Goal: Connect with others: Connect with others

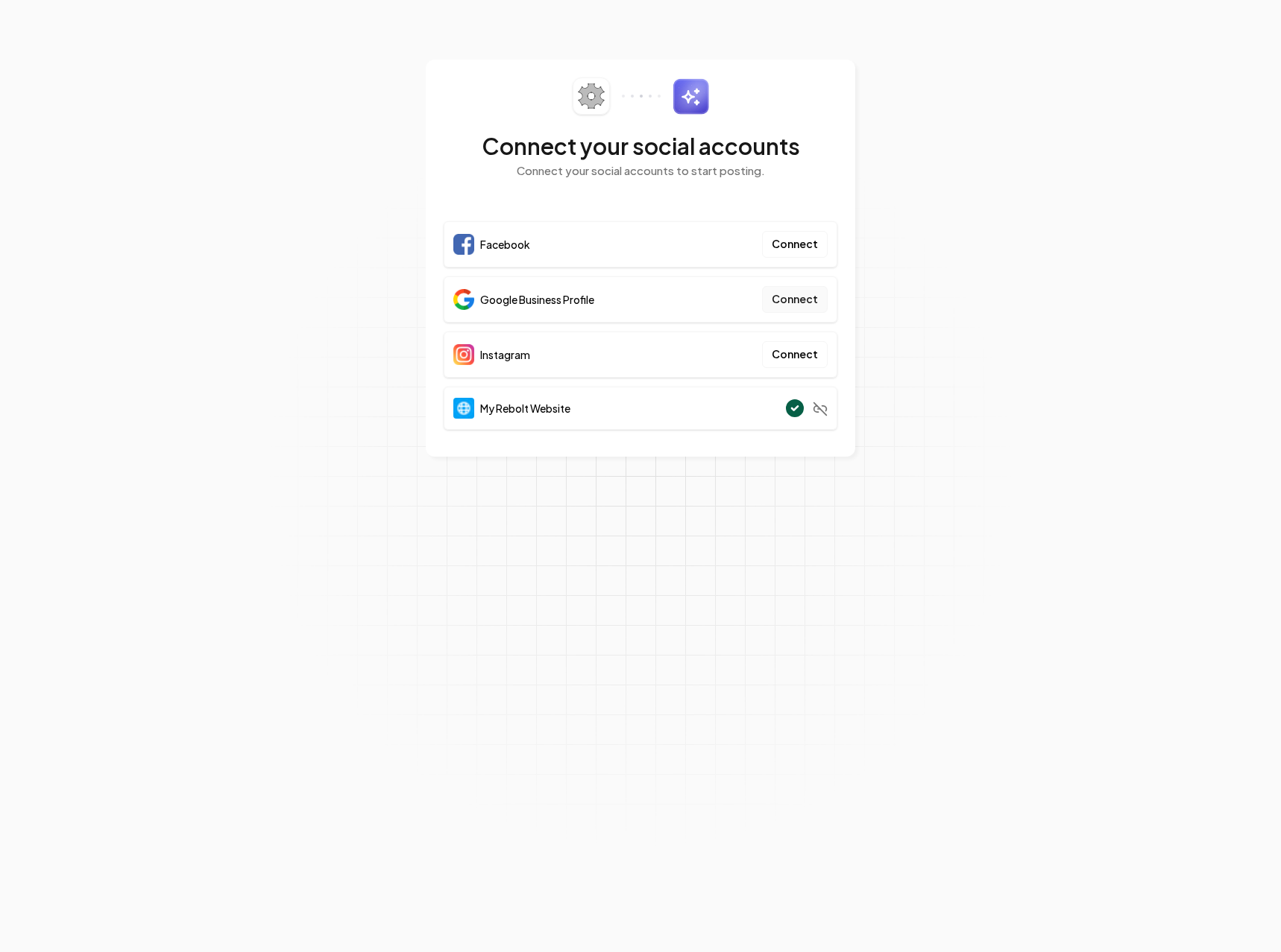
click at [797, 297] on button "Connect" at bounding box center [794, 300] width 65 height 27
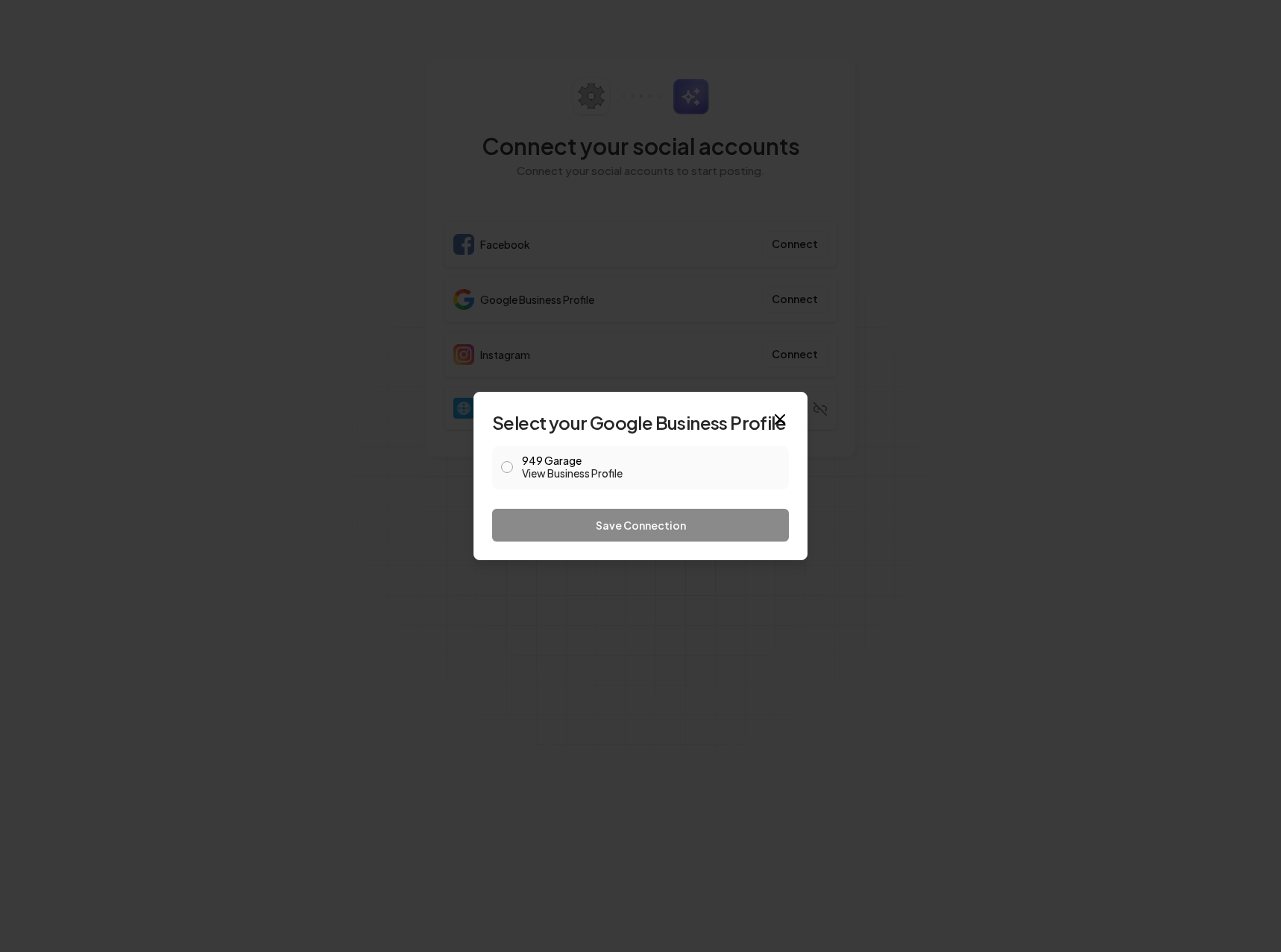
click at [503, 466] on button "949 Garage View Business Profile" at bounding box center [506, 466] width 12 height 12
click at [605, 529] on button "Save Connection" at bounding box center [640, 525] width 297 height 33
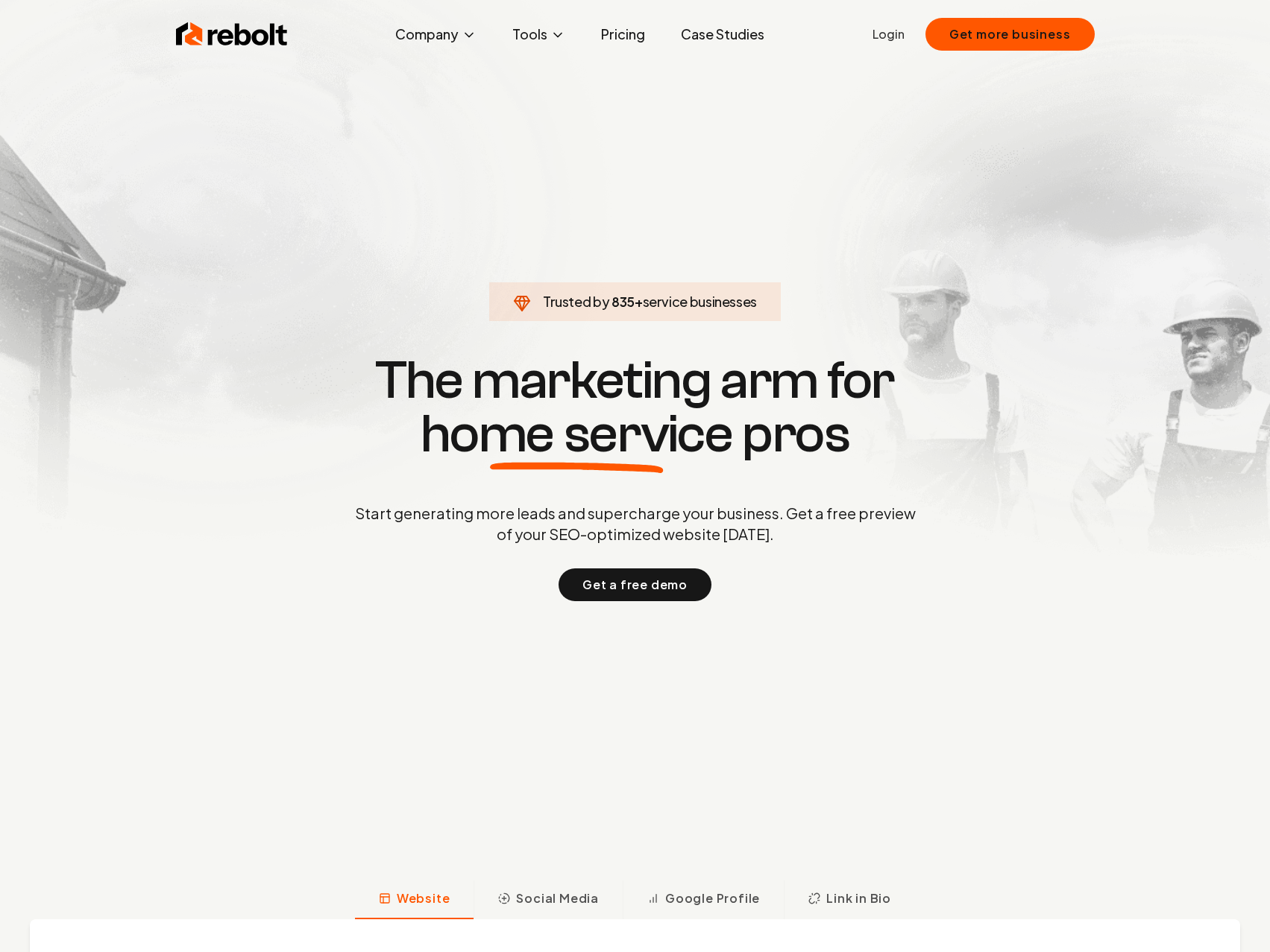
click at [904, 29] on link "Login" at bounding box center [888, 34] width 32 height 18
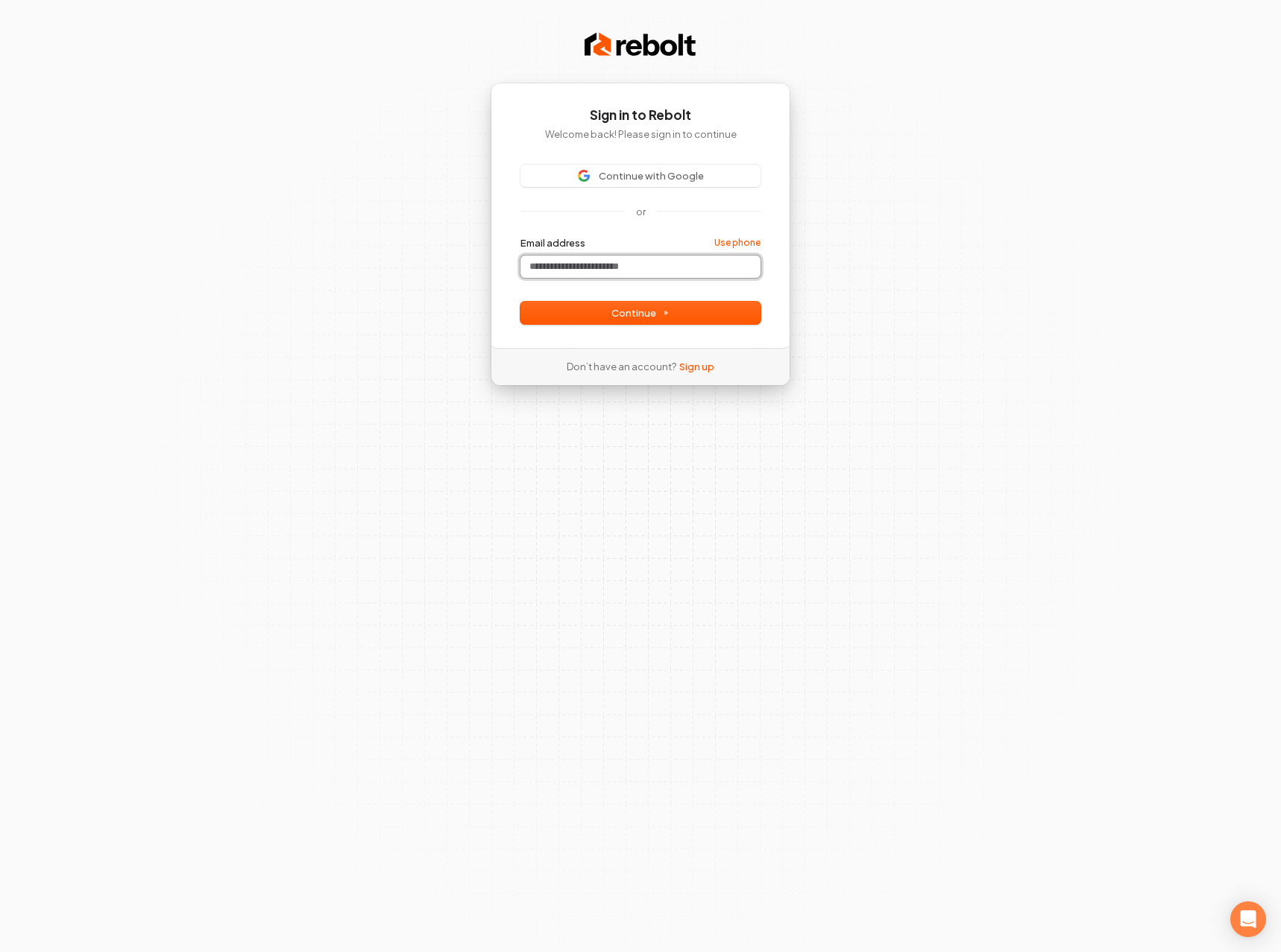
click at [585, 263] on input "Email address" at bounding box center [640, 267] width 240 height 22
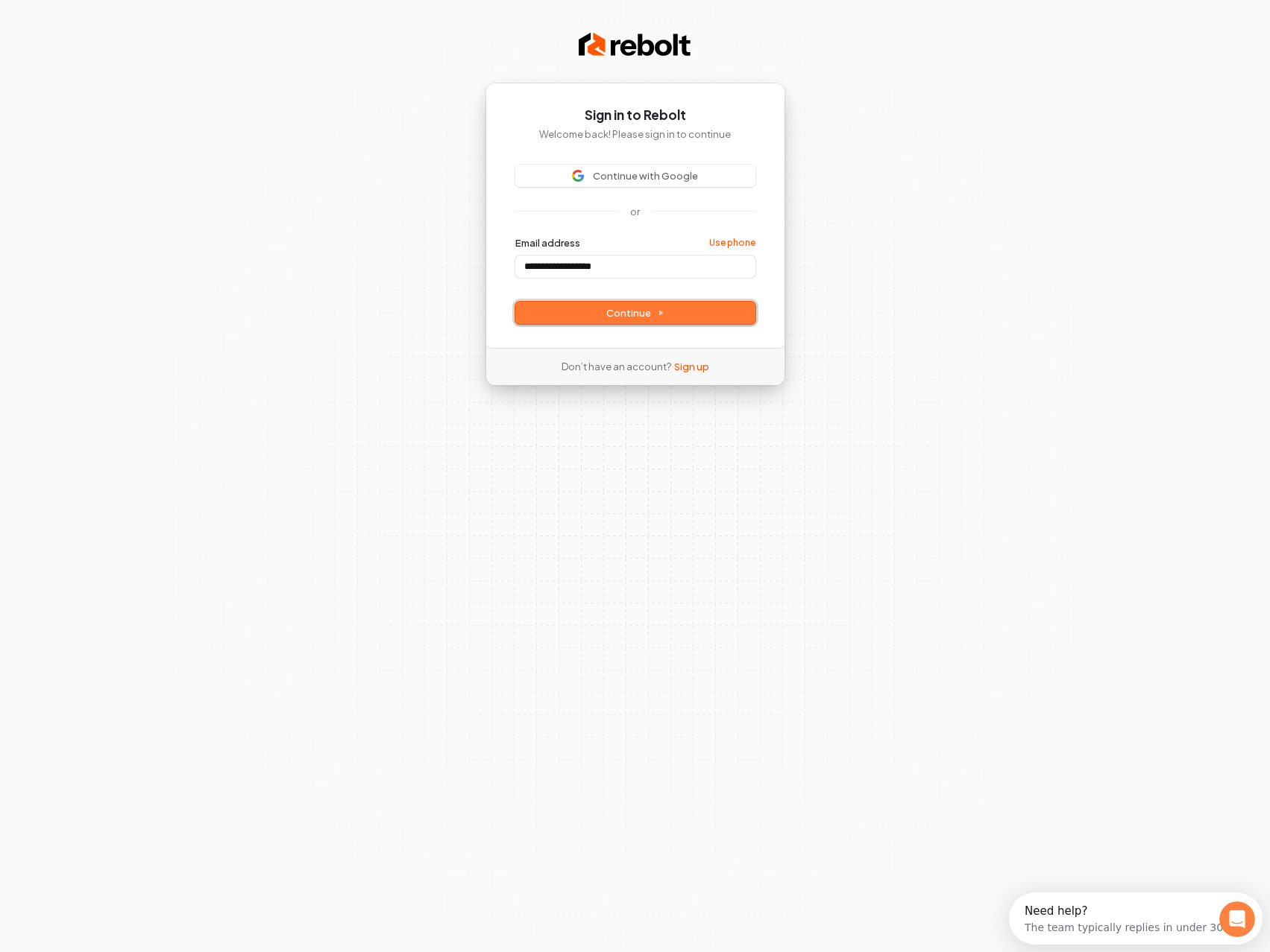
click at [639, 313] on span "Continue" at bounding box center [635, 313] width 58 height 14
type input "**********"
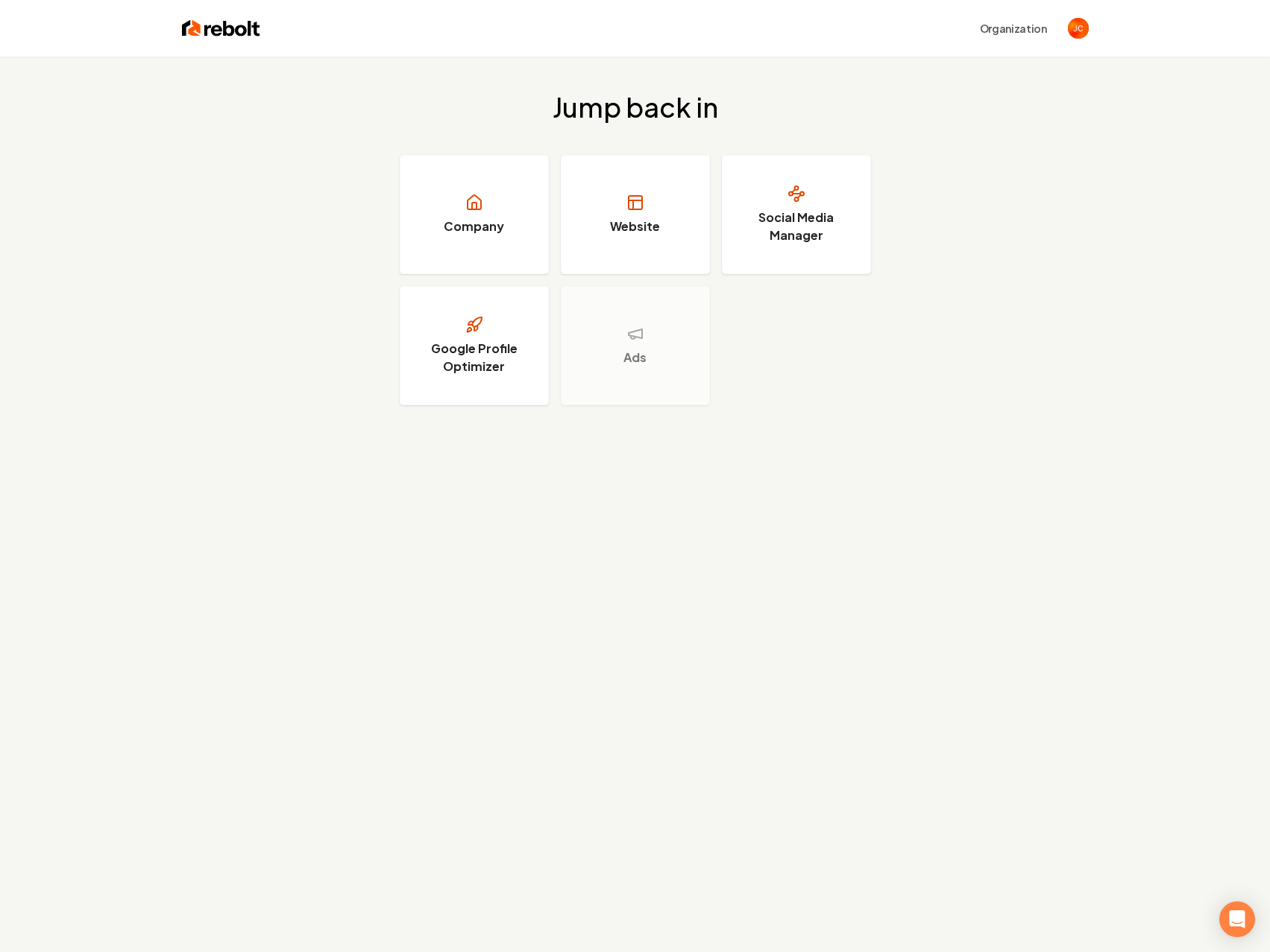
drag, startPoint x: 1167, startPoint y: 0, endPoint x: 740, endPoint y: 611, distance: 745.4
click at [740, 611] on div "Jump back in Company Website Social Media Manager Google Profile Optimizer Ads" at bounding box center [635, 533] width 1270 height 952
click at [617, 216] on link "Website" at bounding box center [635, 214] width 149 height 120
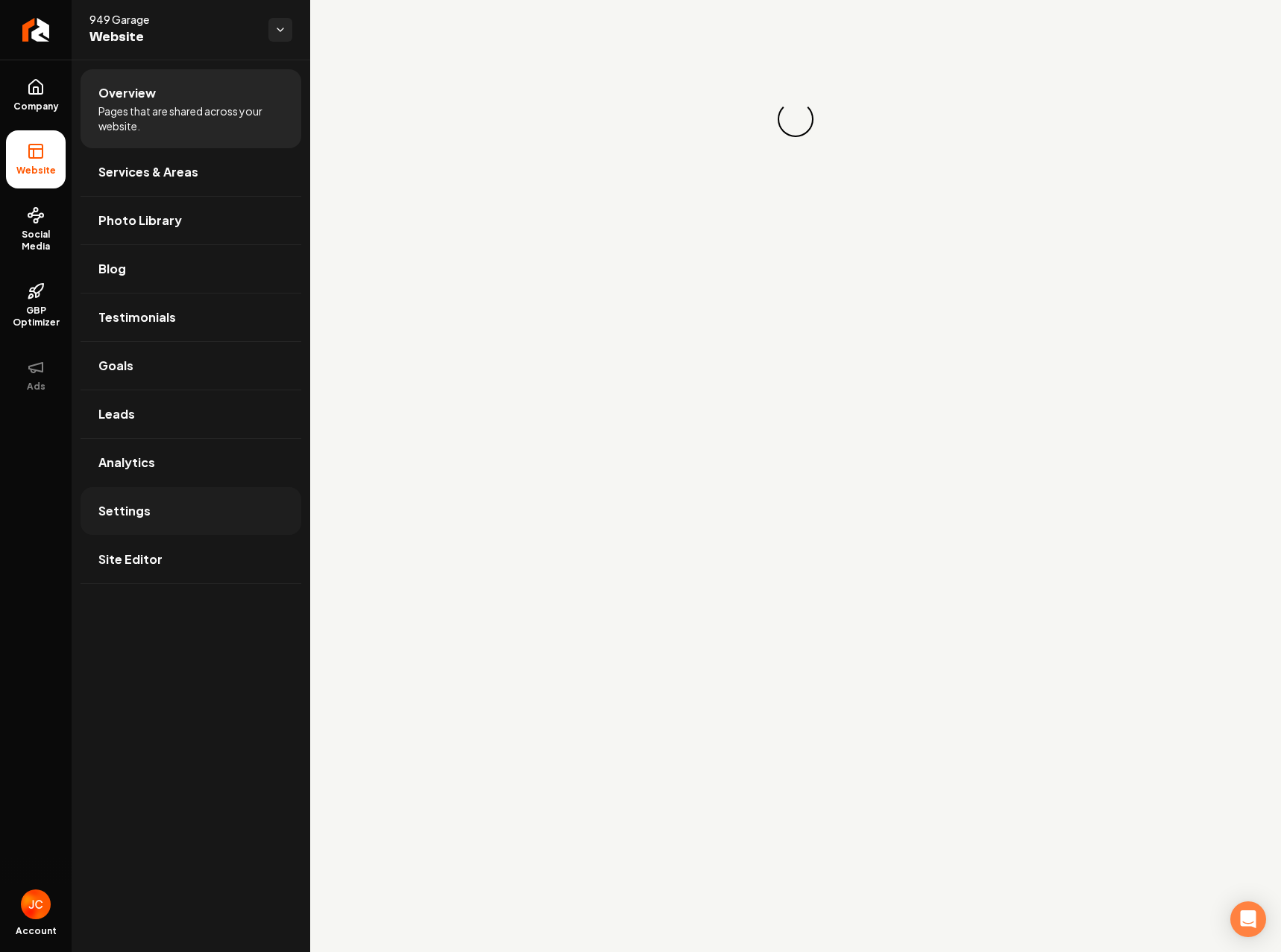
click at [162, 515] on link "Settings" at bounding box center [191, 511] width 221 height 48
